Goal: Information Seeking & Learning: Learn about a topic

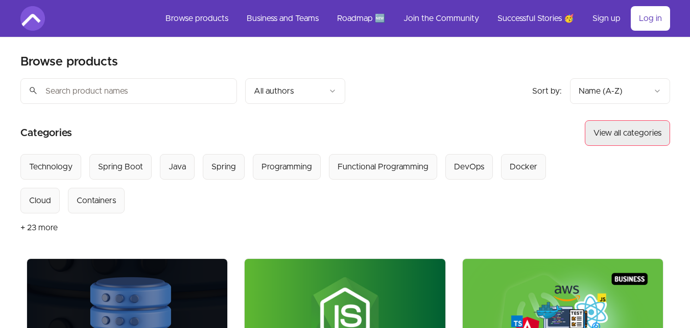
click at [608, 128] on button "View all categories" at bounding box center [627, 133] width 85 height 26
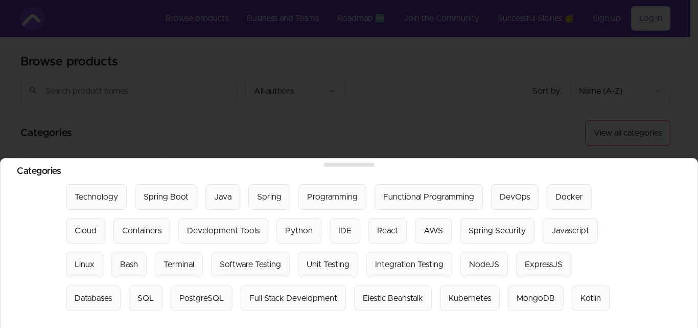
click at [541, 112] on div at bounding box center [349, 164] width 698 height 328
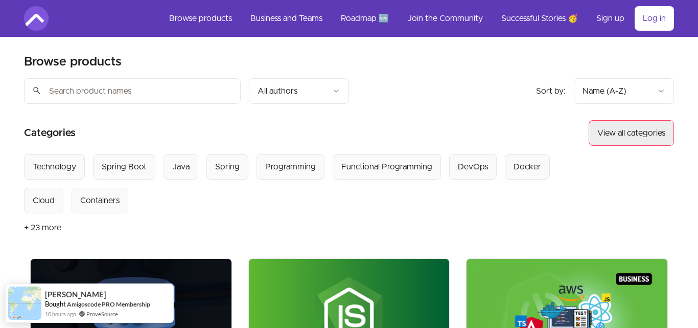
click at [600, 125] on button "View all categories" at bounding box center [631, 133] width 85 height 26
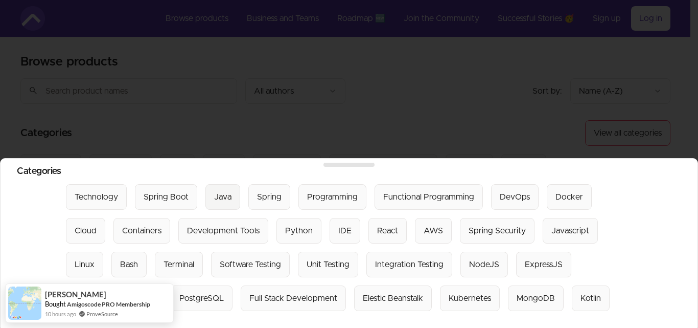
click at [217, 191] on div "Java" at bounding box center [222, 197] width 17 height 12
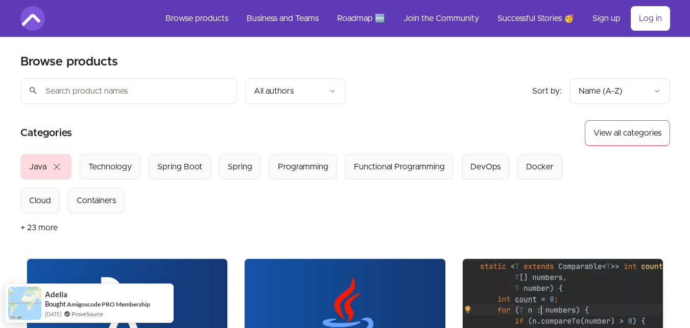
click at [226, 91] on input "search" at bounding box center [128, 91] width 217 height 26
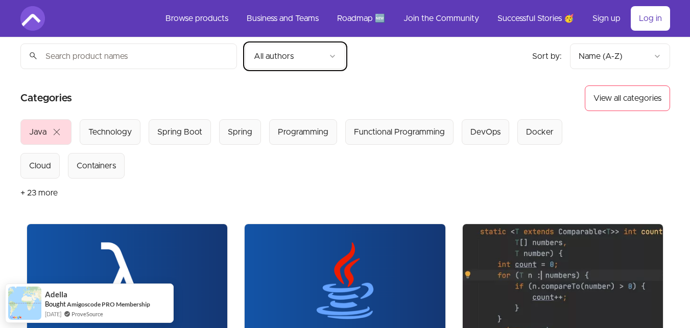
scroll to position [51, 0]
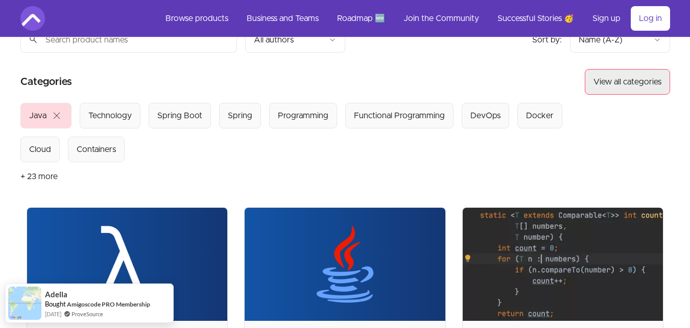
click at [617, 87] on button "View all categories" at bounding box center [627, 82] width 85 height 26
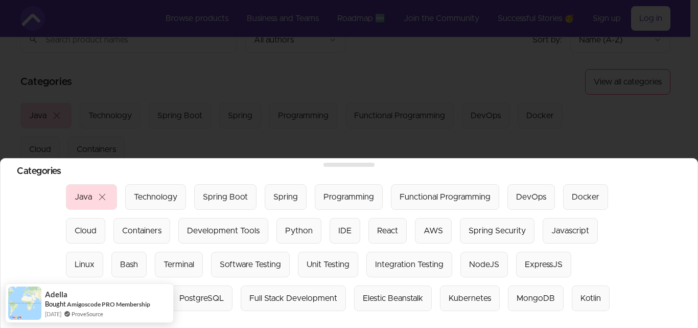
click at [617, 86] on div at bounding box center [349, 164] width 698 height 328
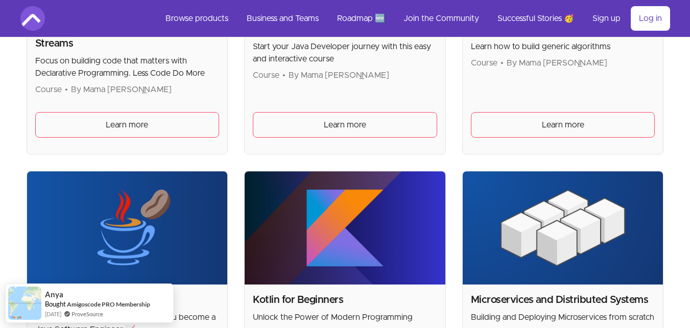
scroll to position [482, 0]
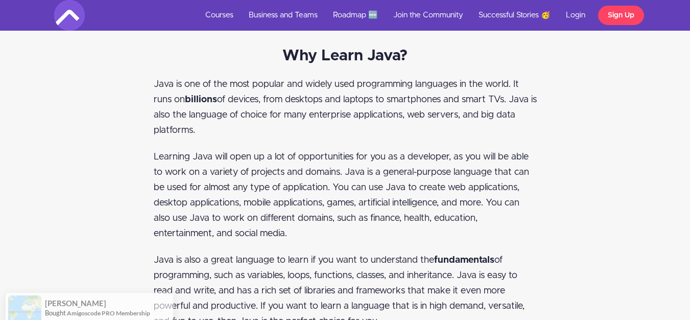
scroll to position [1226, 0]
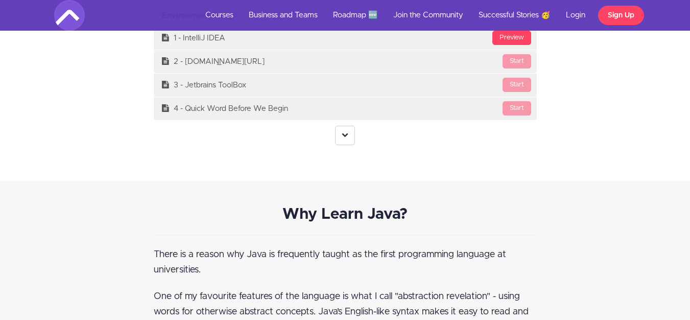
scroll to position [2862, 0]
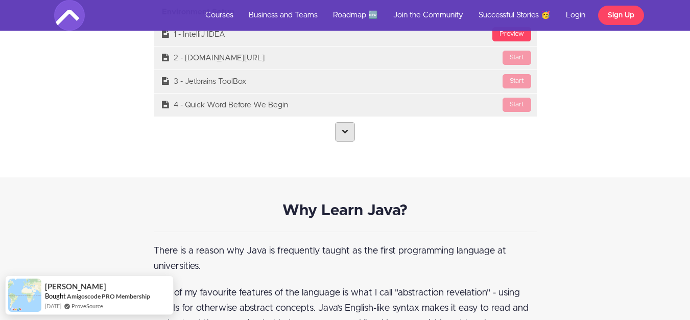
click at [347, 137] on link at bounding box center [345, 131] width 20 height 19
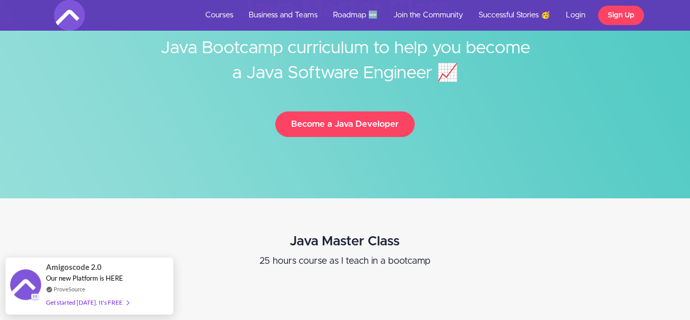
scroll to position [0, 0]
